Goal: Transaction & Acquisition: Book appointment/travel/reservation

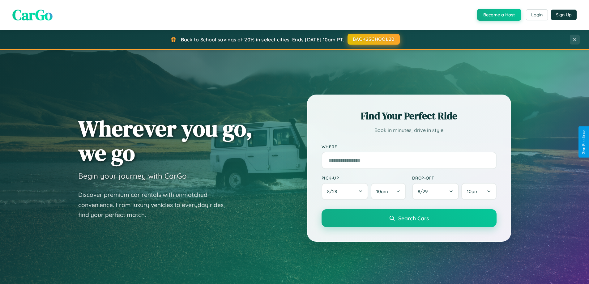
click at [373, 39] on button "BACK2SCHOOL20" at bounding box center [374, 39] width 52 height 11
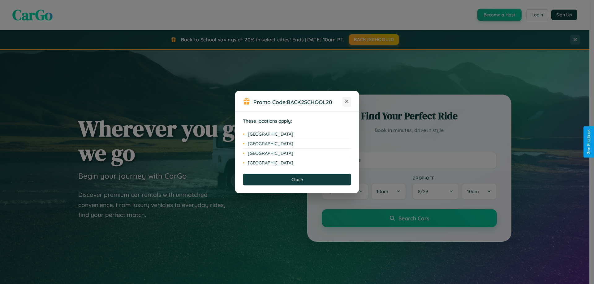
click at [347, 102] on icon at bounding box center [346, 101] width 3 height 3
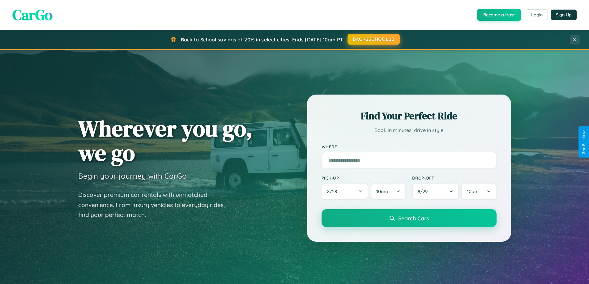
click at [373, 39] on button "BACK2SCHOOL20" at bounding box center [374, 39] width 52 height 11
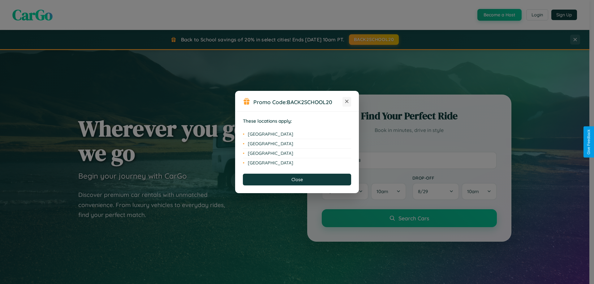
click at [347, 102] on icon at bounding box center [346, 101] width 3 height 3
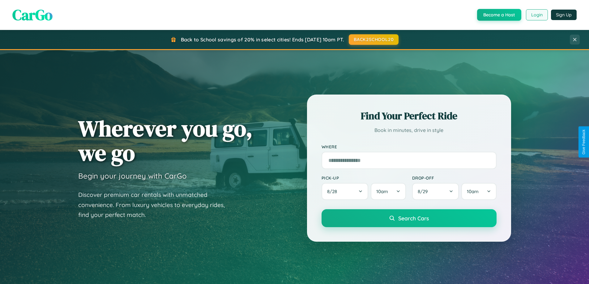
click at [537, 15] on button "Login" at bounding box center [537, 14] width 22 height 11
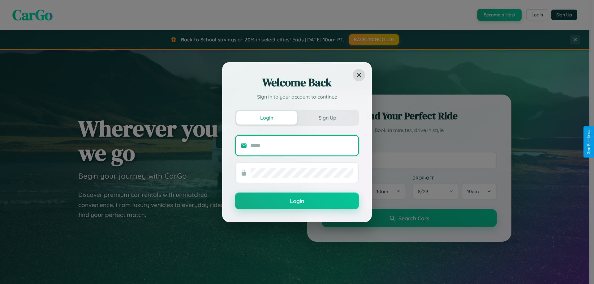
click at [302, 145] on input "text" at bounding box center [302, 146] width 103 height 10
type input "**********"
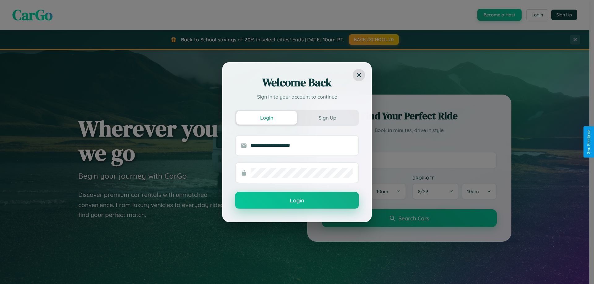
click at [297, 201] on button "Login" at bounding box center [297, 200] width 124 height 17
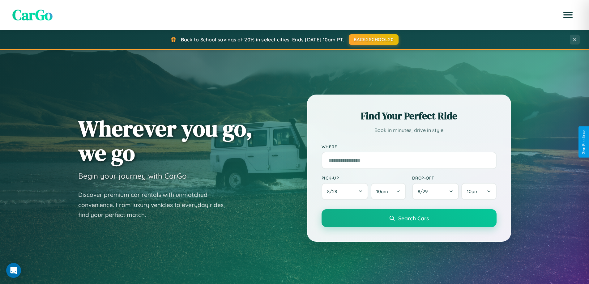
scroll to position [267, 0]
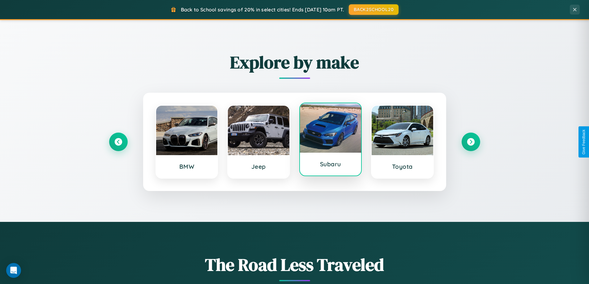
click at [330, 140] on div at bounding box center [331, 127] width 62 height 49
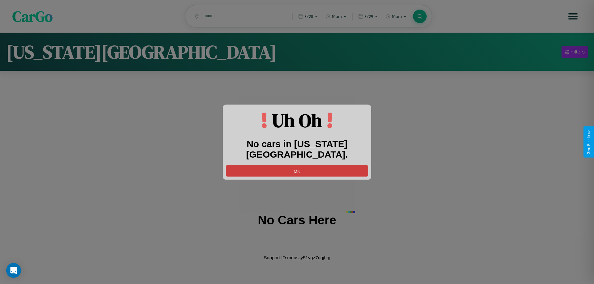
click at [297, 165] on button "OK" at bounding box center [297, 170] width 142 height 11
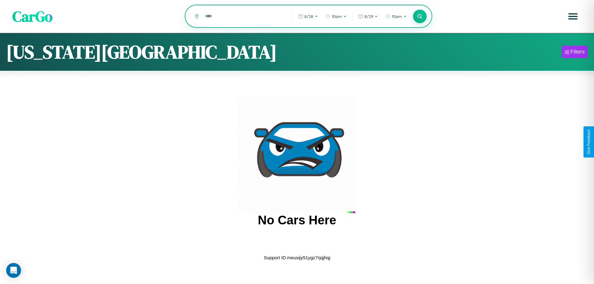
click at [244, 17] on input "text" at bounding box center [244, 16] width 84 height 11
type input "*"
click at [420, 17] on icon at bounding box center [420, 16] width 6 height 6
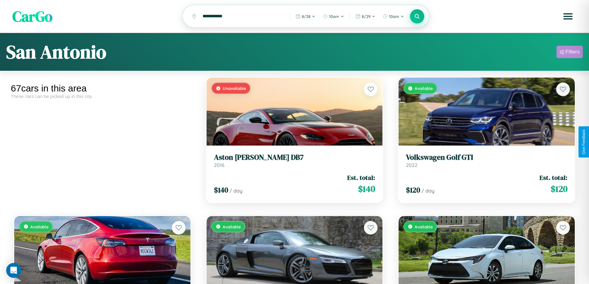
click at [570, 53] on div "Filters" at bounding box center [573, 52] width 14 height 6
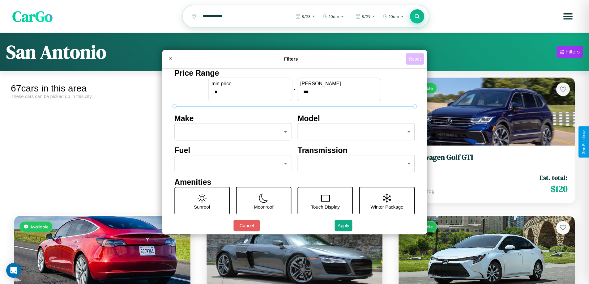
click at [416, 59] on button "Reset" at bounding box center [415, 58] width 18 height 11
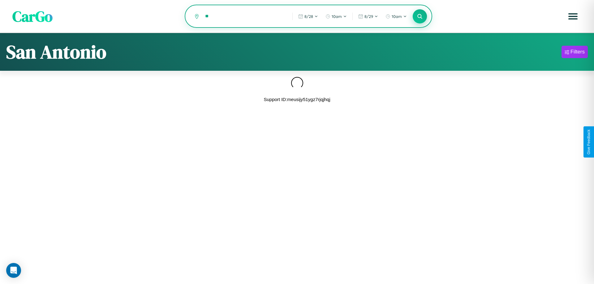
type input "*"
type input "*********"
click at [420, 16] on icon at bounding box center [420, 16] width 6 height 6
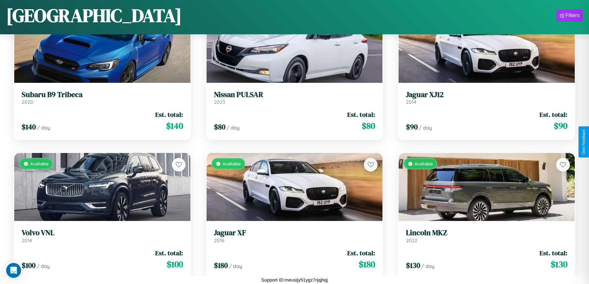
scroll to position [3411, 0]
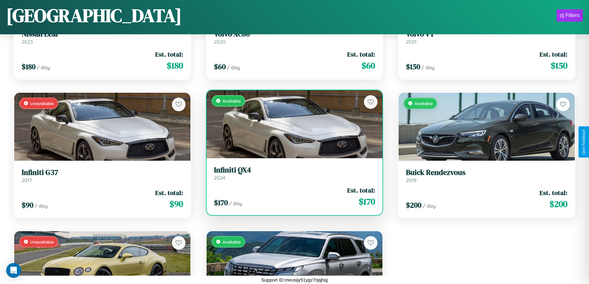
click at [292, 124] on div "Available" at bounding box center [295, 124] width 176 height 68
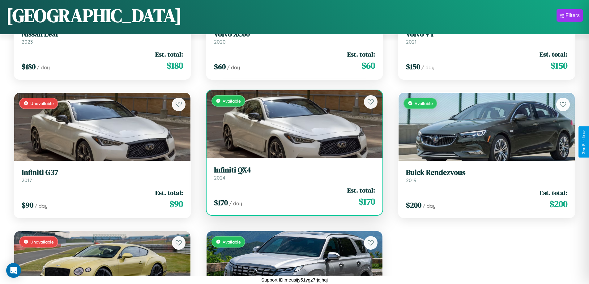
click at [292, 124] on div "Available" at bounding box center [295, 124] width 176 height 68
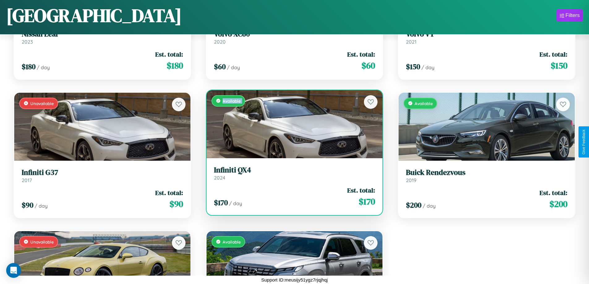
click at [292, 124] on div "Available" at bounding box center [295, 124] width 176 height 68
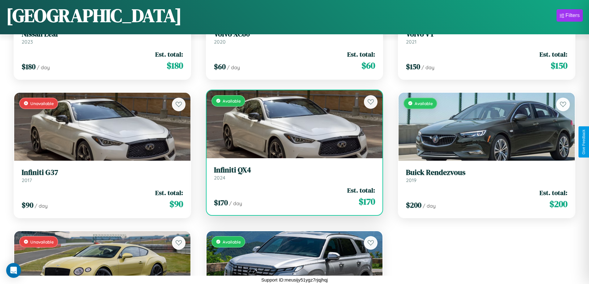
click at [292, 124] on div "Available" at bounding box center [295, 124] width 176 height 68
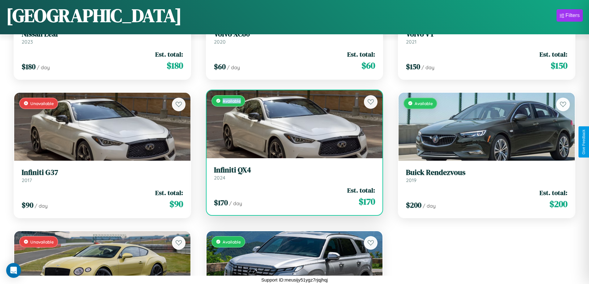
click at [292, 124] on div "Available" at bounding box center [295, 124] width 176 height 68
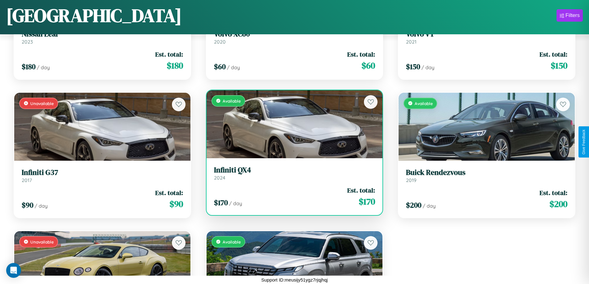
click at [292, 173] on h3 "Infiniti QX4" at bounding box center [294, 170] width 161 height 9
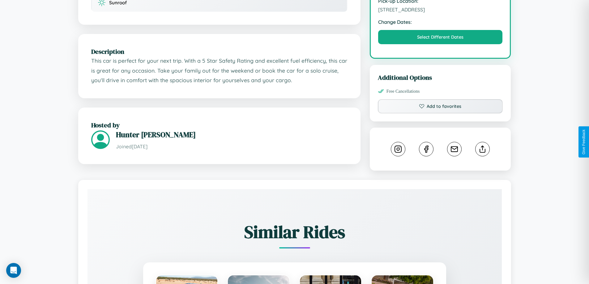
scroll to position [203, 0]
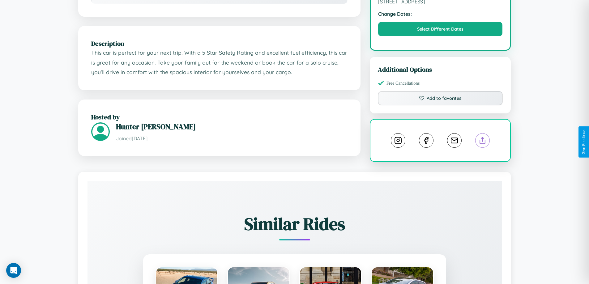
click at [483, 142] on line at bounding box center [483, 139] width 0 height 4
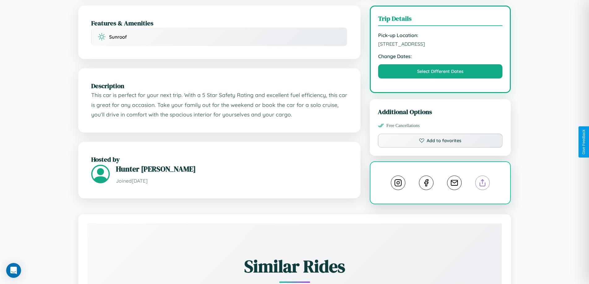
scroll to position [161, 0]
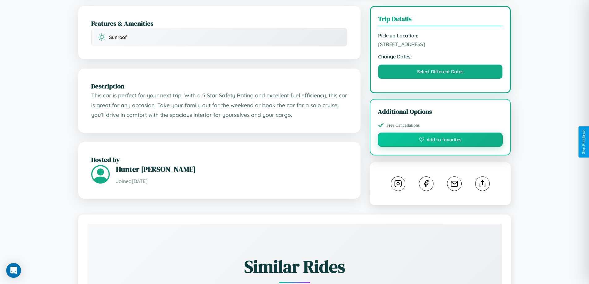
click at [441, 141] on button "Add to favorites" at bounding box center [440, 140] width 125 height 14
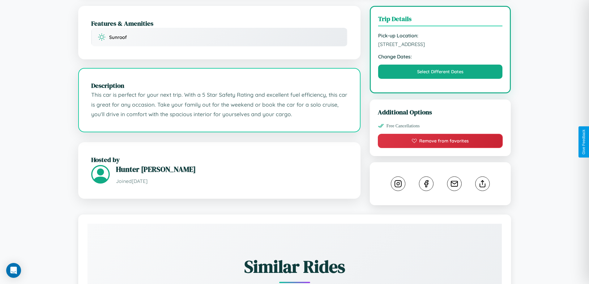
scroll to position [344, 0]
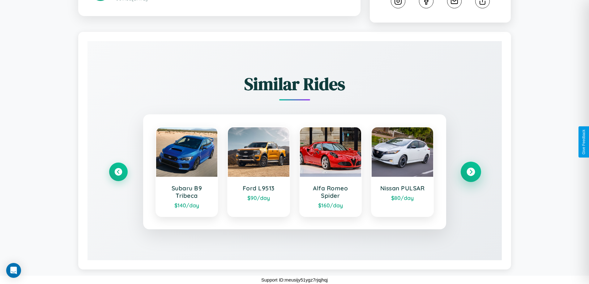
click at [471, 172] on icon at bounding box center [471, 172] width 8 height 8
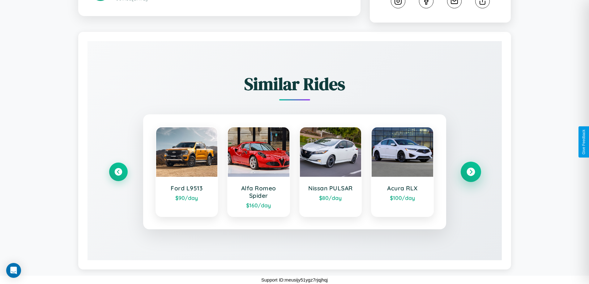
click at [471, 172] on icon at bounding box center [471, 172] width 8 height 8
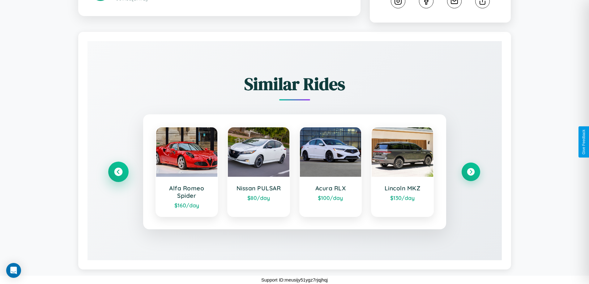
click at [118, 172] on icon at bounding box center [118, 172] width 8 height 8
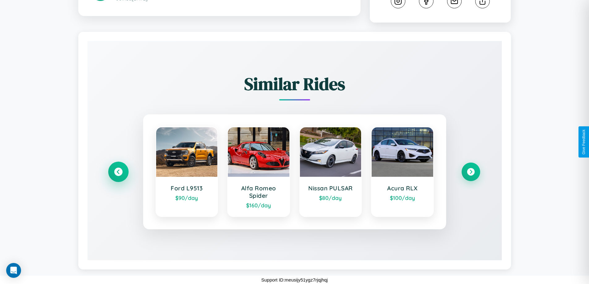
click at [118, 172] on icon at bounding box center [118, 172] width 8 height 8
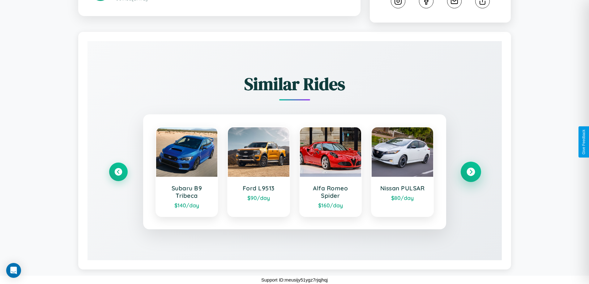
click at [471, 172] on icon at bounding box center [471, 172] width 8 height 8
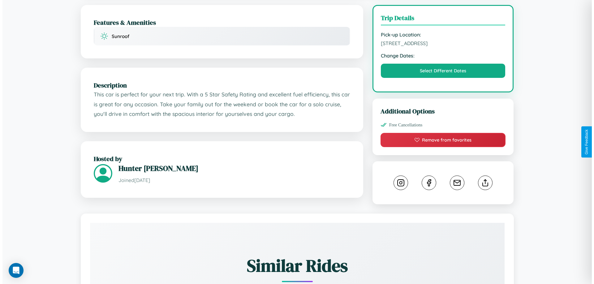
scroll to position [161, 0]
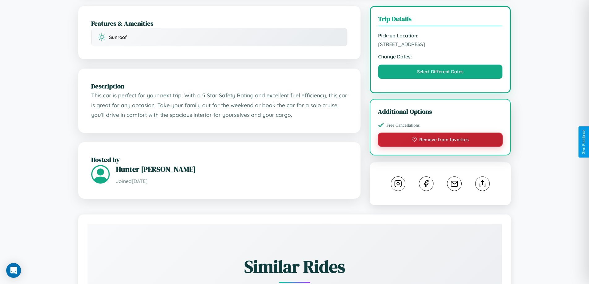
click at [441, 142] on button "Remove from favorites" at bounding box center [440, 140] width 125 height 14
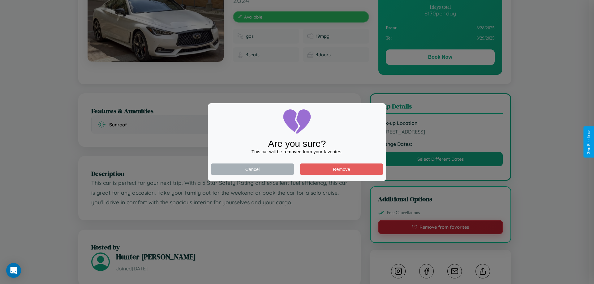
scroll to position [0, 0]
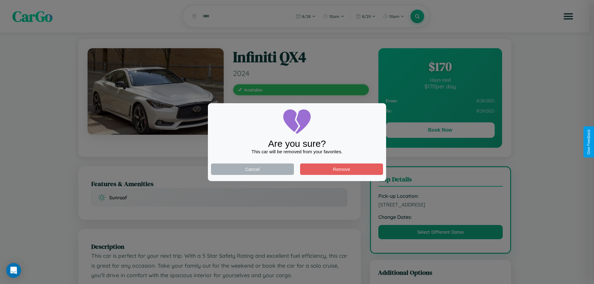
click at [440, 131] on div at bounding box center [297, 142] width 594 height 284
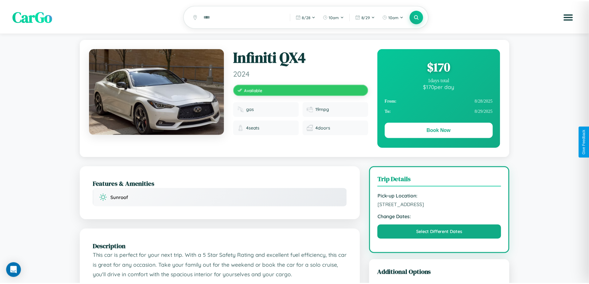
scroll to position [161, 0]
